Goal: Navigation & Orientation: Find specific page/section

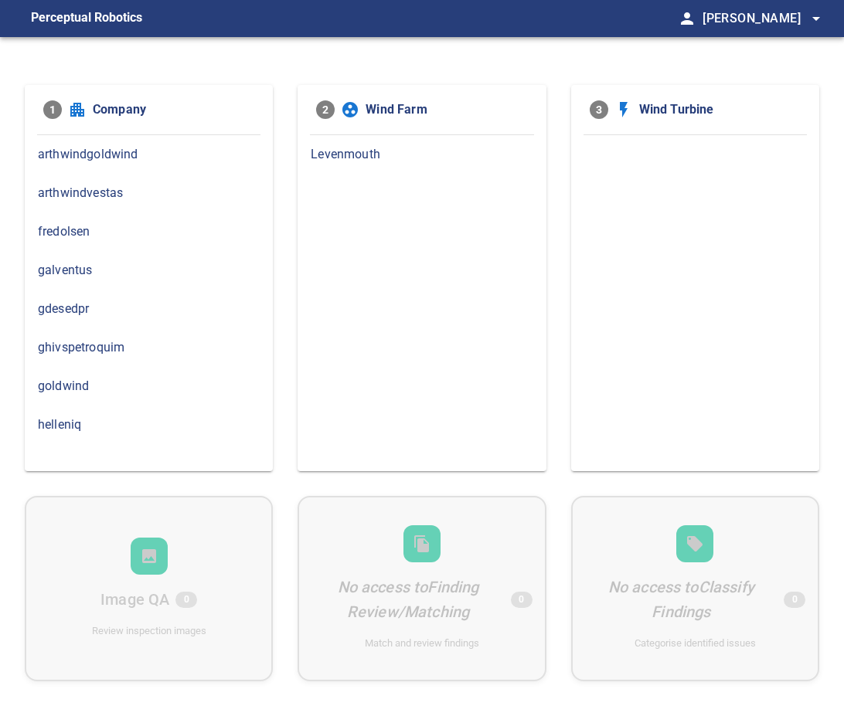
click at [121, 345] on span "ghivspetroquim" at bounding box center [149, 347] width 222 height 19
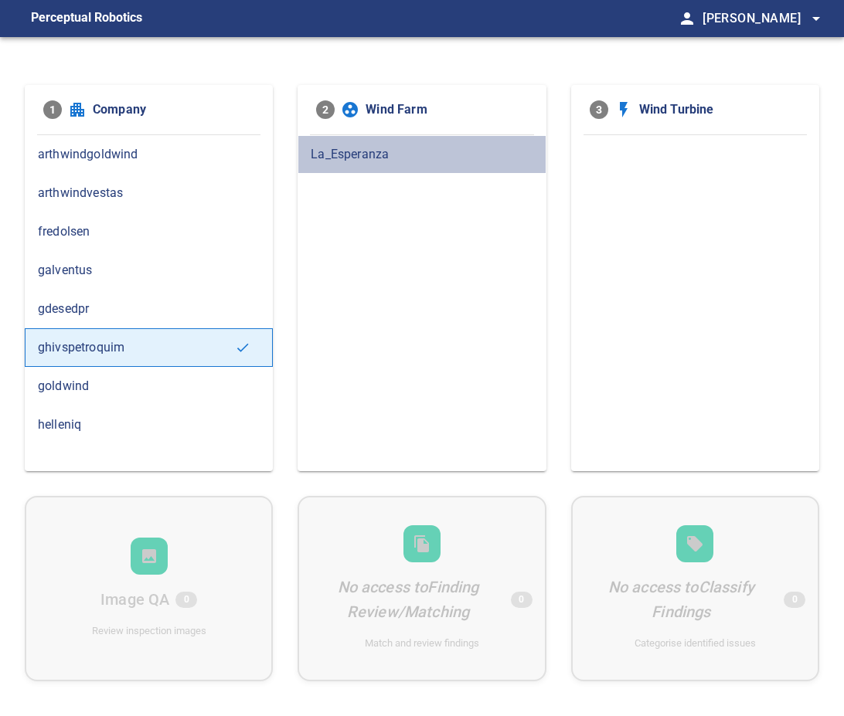
click at [337, 151] on span "La_Esperanza" at bounding box center [422, 154] width 222 height 19
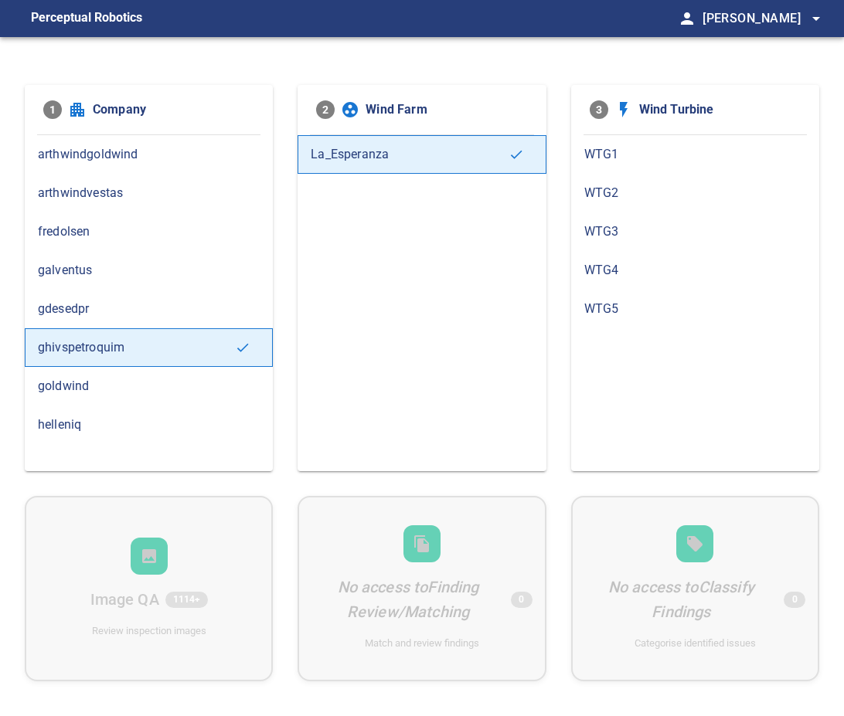
click at [345, 223] on div "La_Esperanza" at bounding box center [421, 303] width 248 height 336
click at [607, 261] on span "WTG4" at bounding box center [695, 270] width 222 height 19
